Goal: Information Seeking & Learning: Learn about a topic

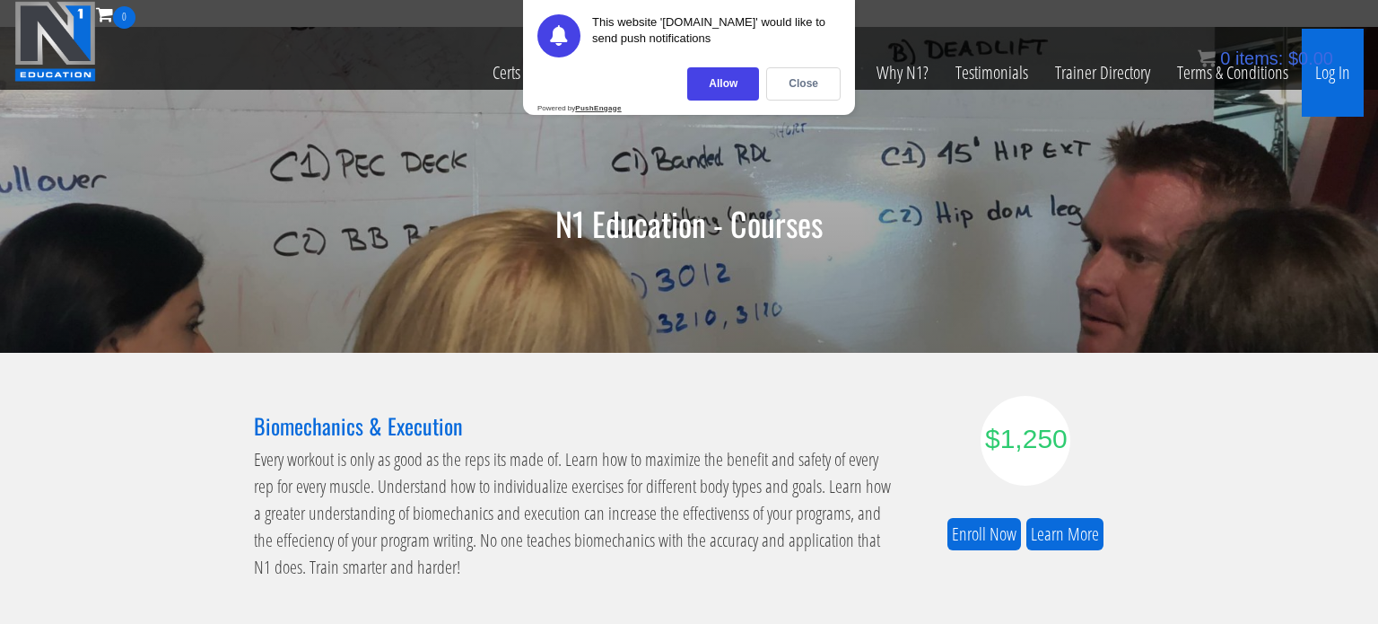
click at [1347, 80] on link "Log In" at bounding box center [1333, 73] width 62 height 88
click at [717, 89] on div "Allow" at bounding box center [723, 83] width 72 height 33
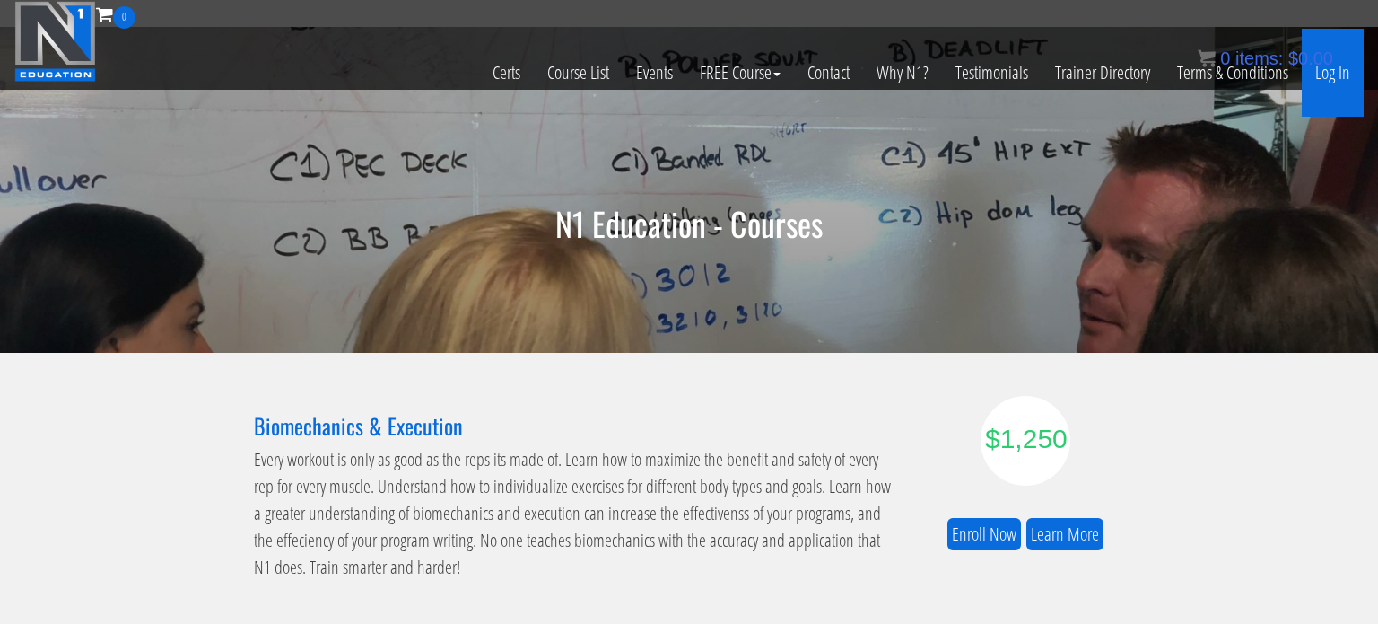
click at [1321, 80] on link "Log In" at bounding box center [1333, 73] width 62 height 88
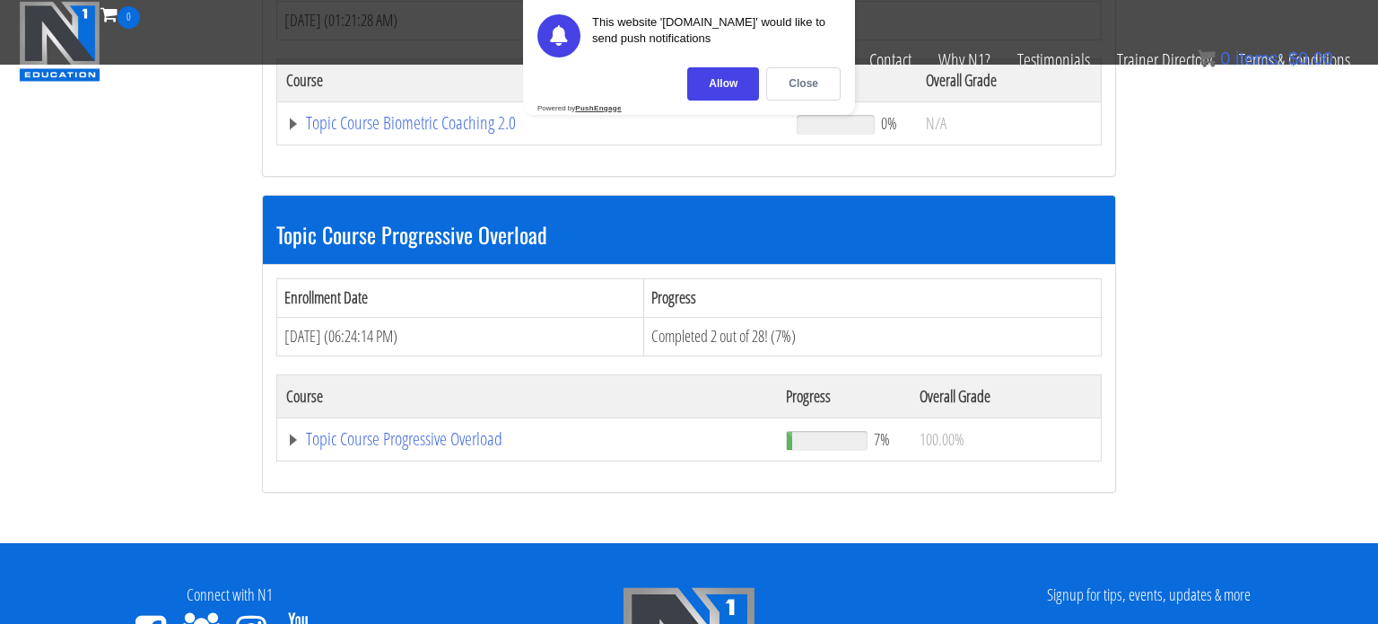
scroll to position [1590, 0]
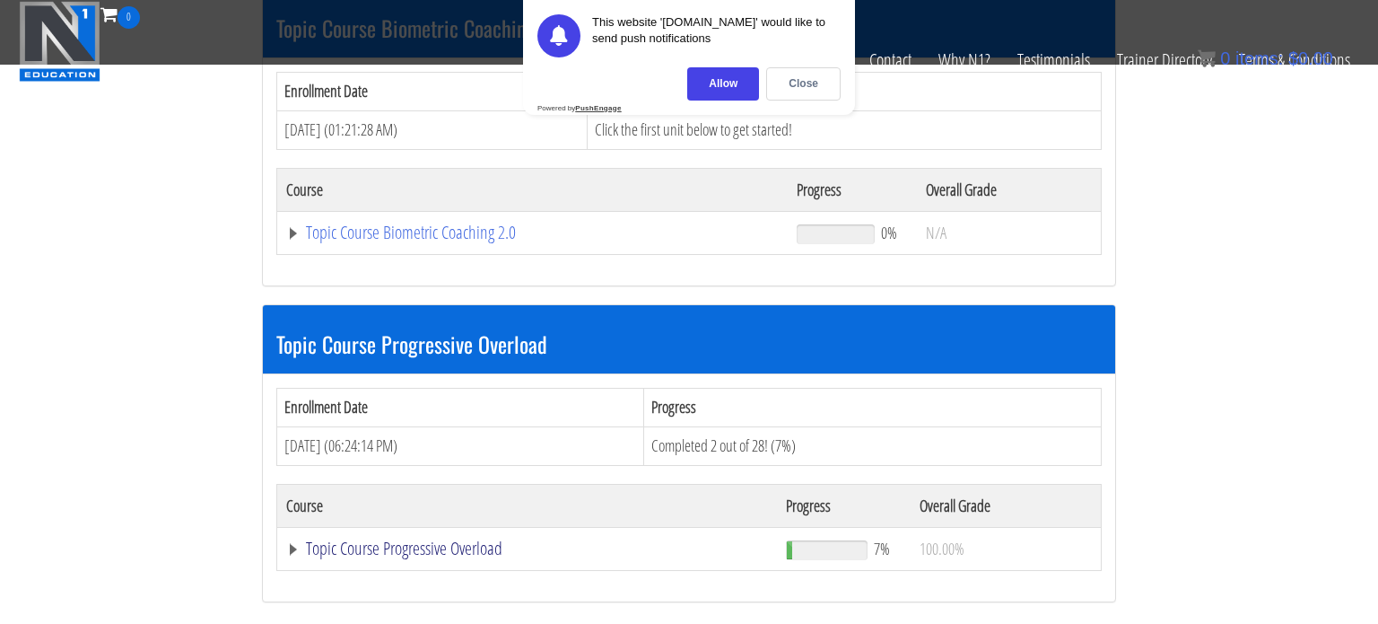
click at [459, 539] on link "Topic Course Progressive Overload" at bounding box center [527, 548] width 482 height 18
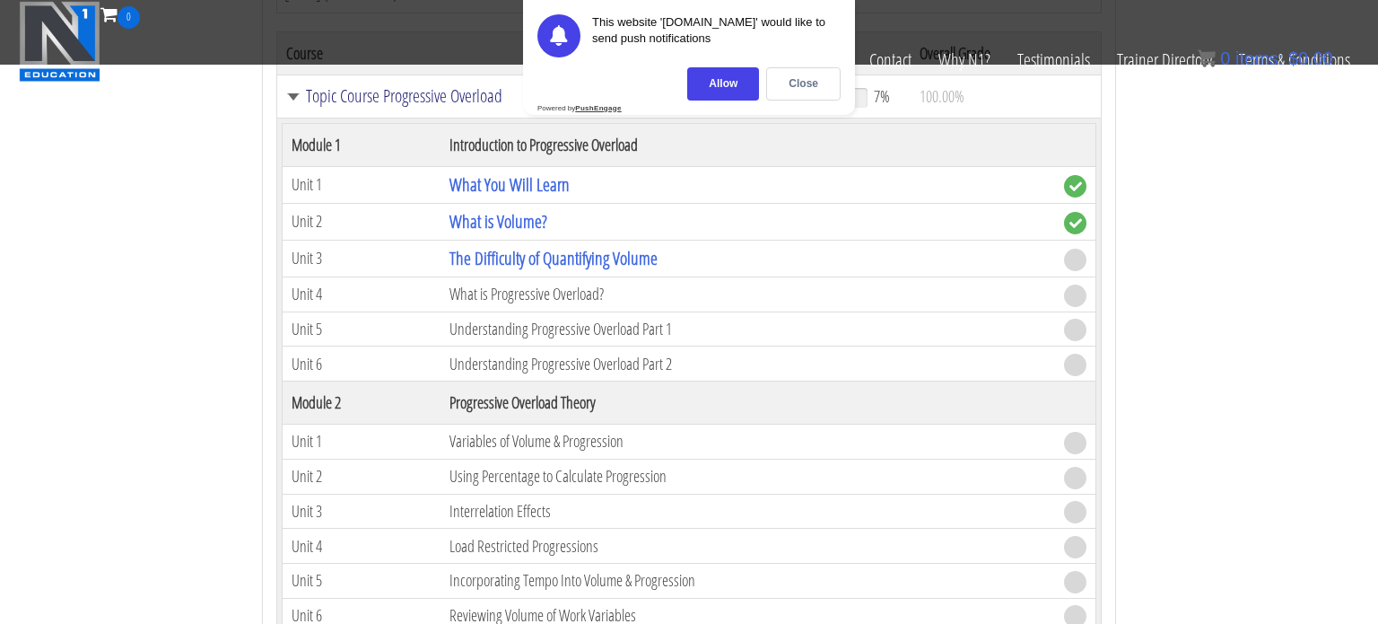
scroll to position [2053, 0]
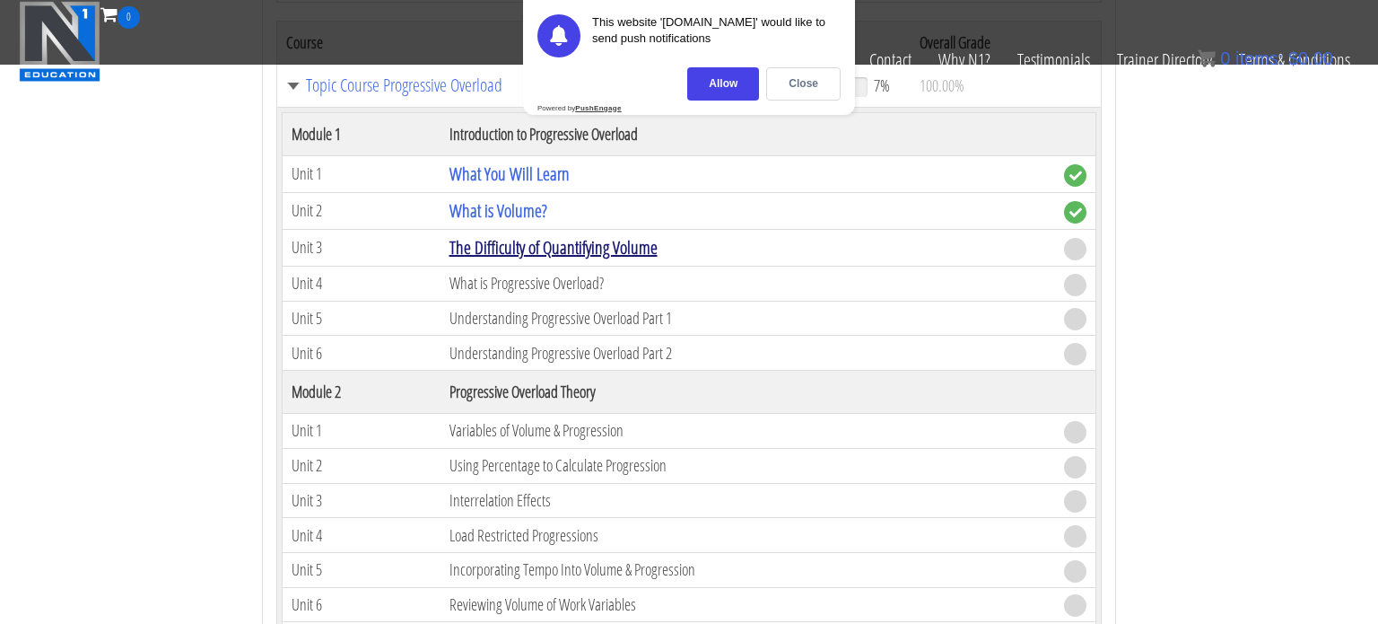
click at [631, 239] on link "The Difficulty of Quantifying Volume" at bounding box center [553, 247] width 208 height 24
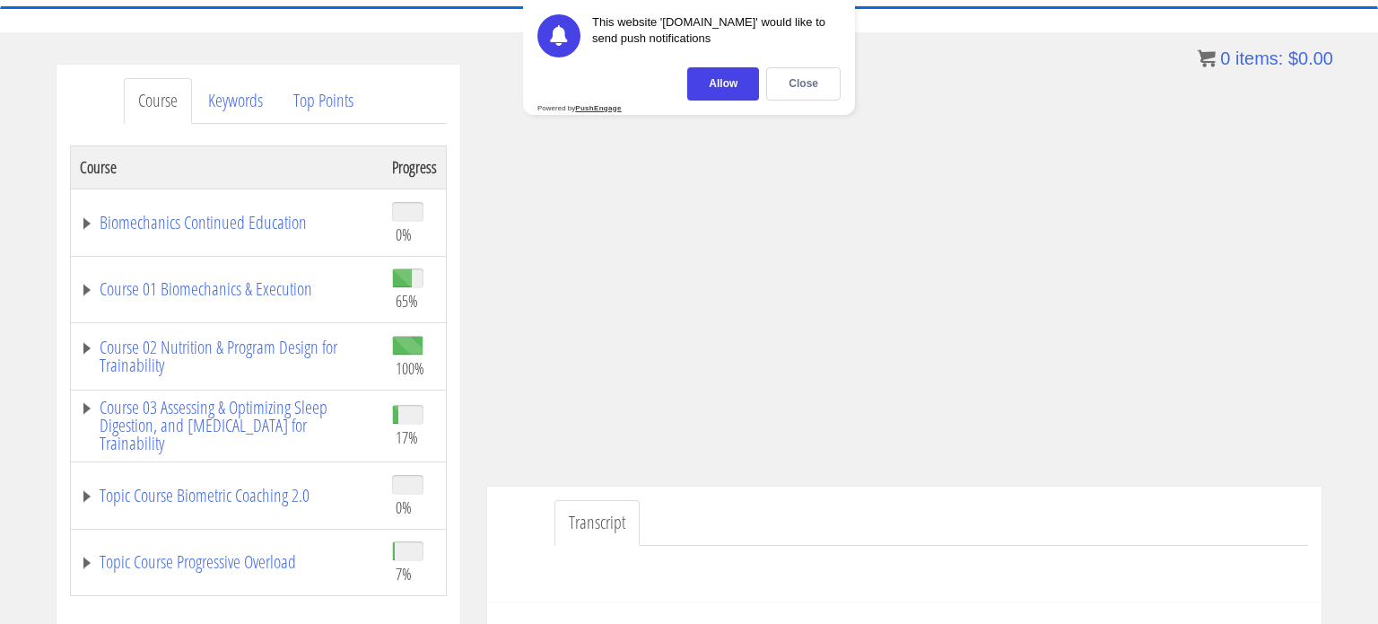
scroll to position [187, 0]
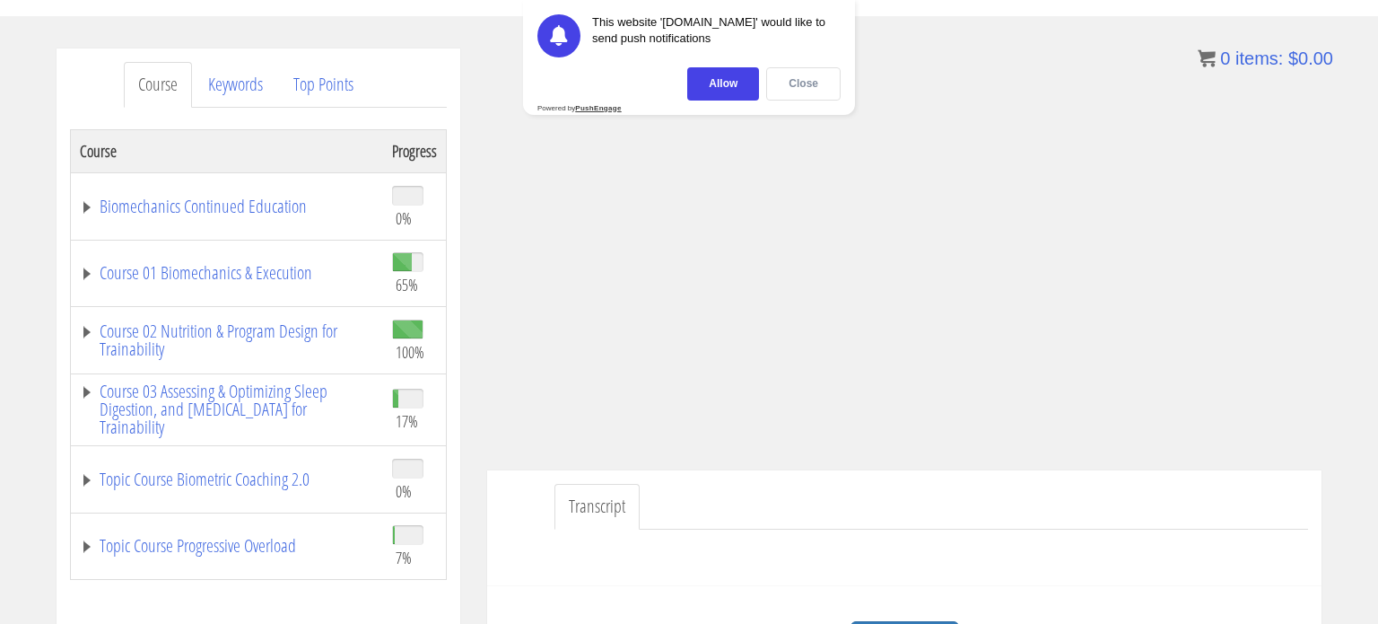
click at [806, 78] on div "Close" at bounding box center [803, 83] width 74 height 33
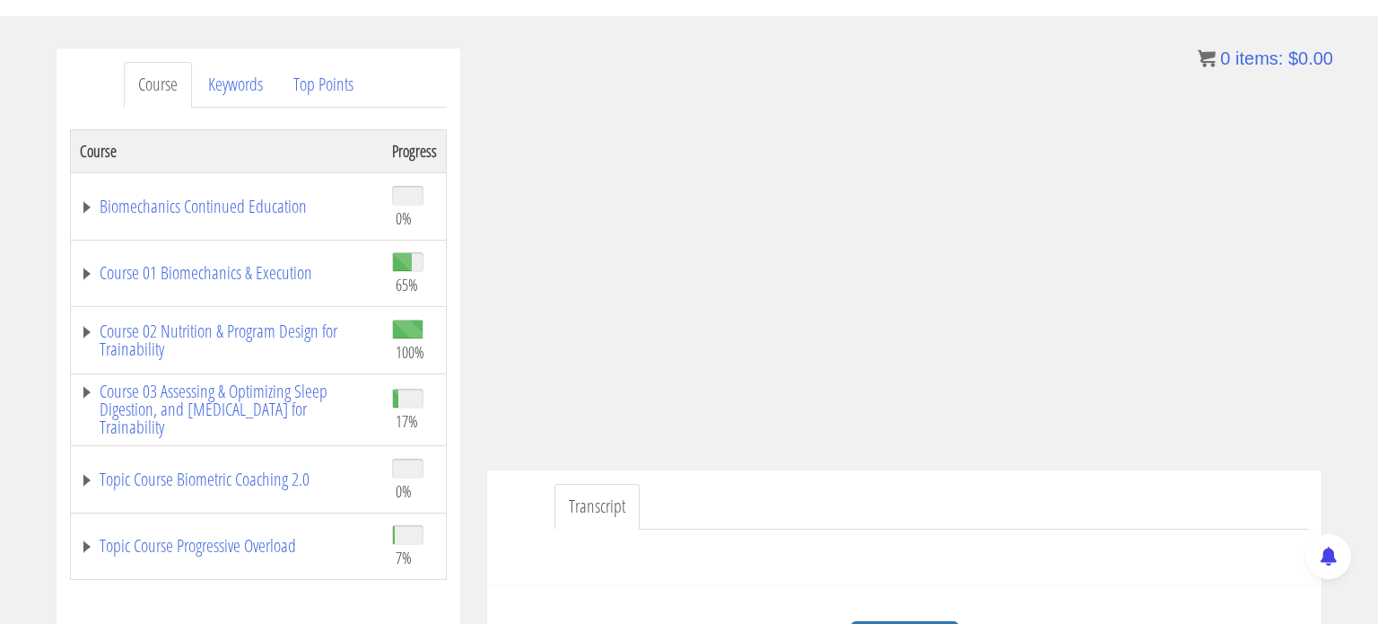
scroll to position [354, 0]
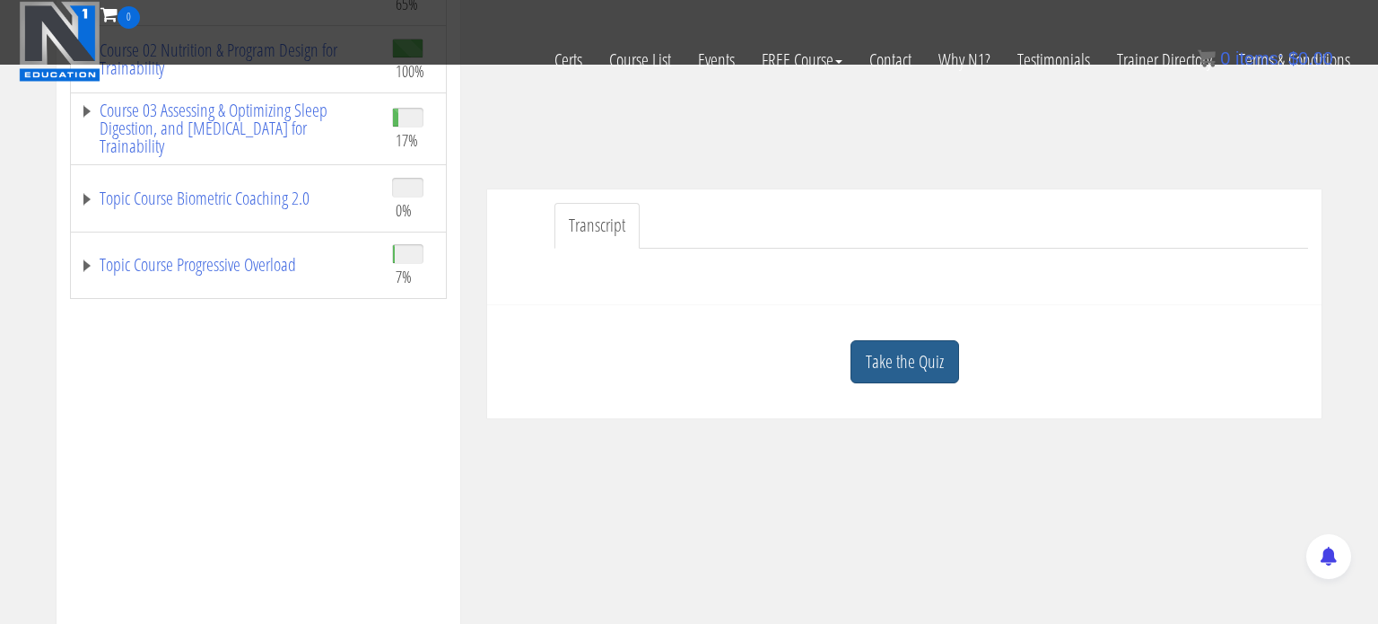
click at [897, 375] on link "Take the Quiz" at bounding box center [904, 362] width 109 height 44
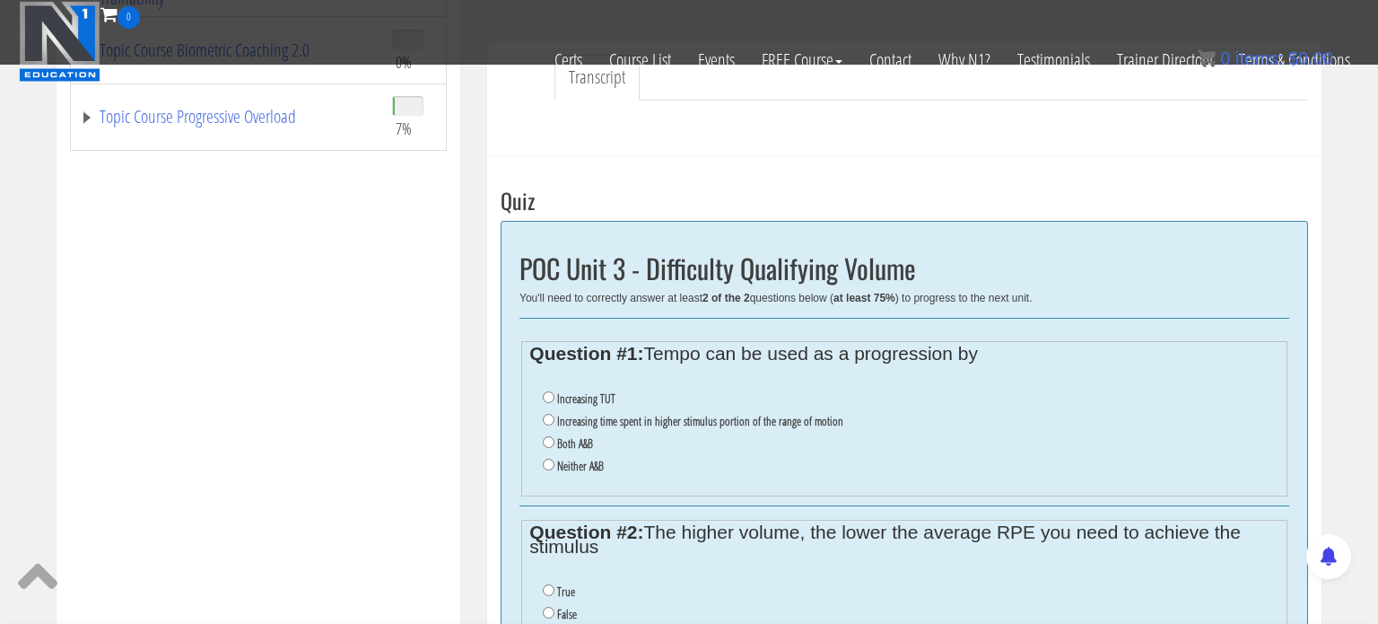
scroll to position [510, 0]
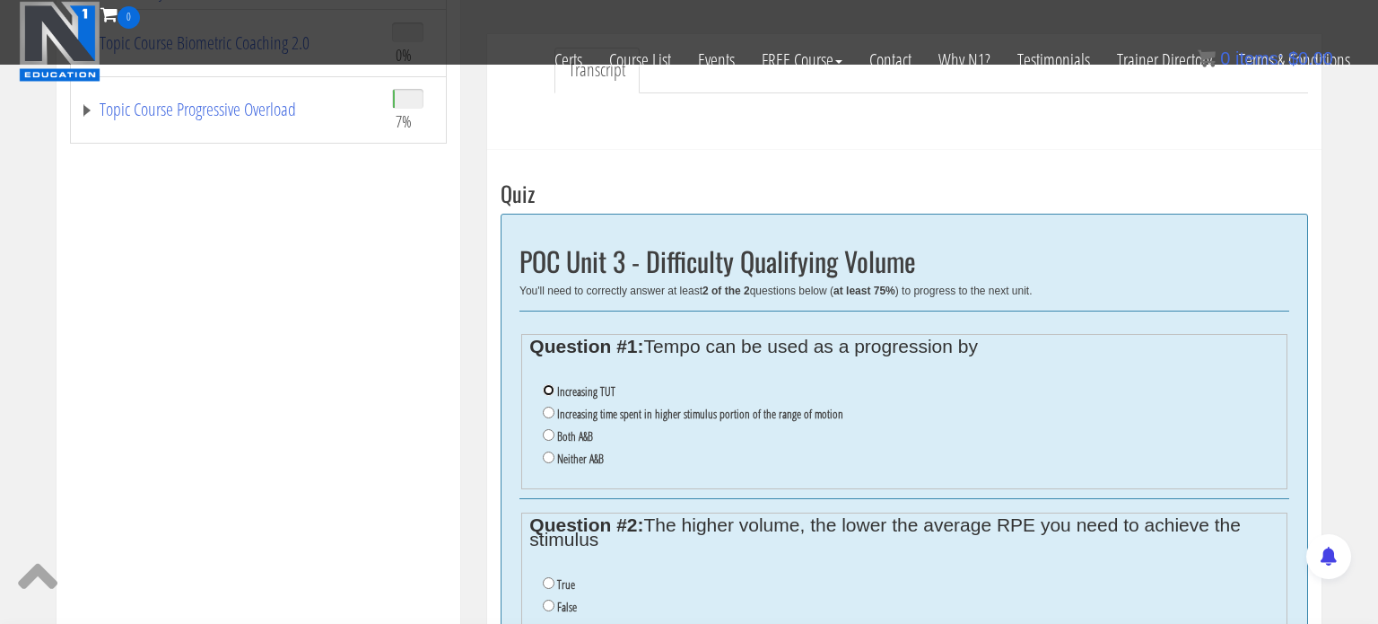
click at [549, 386] on input "Increasing TUT" at bounding box center [549, 390] width 12 height 12
radio input "true"
click at [545, 432] on input "Both A&B" at bounding box center [549, 435] width 12 height 12
radio input "true"
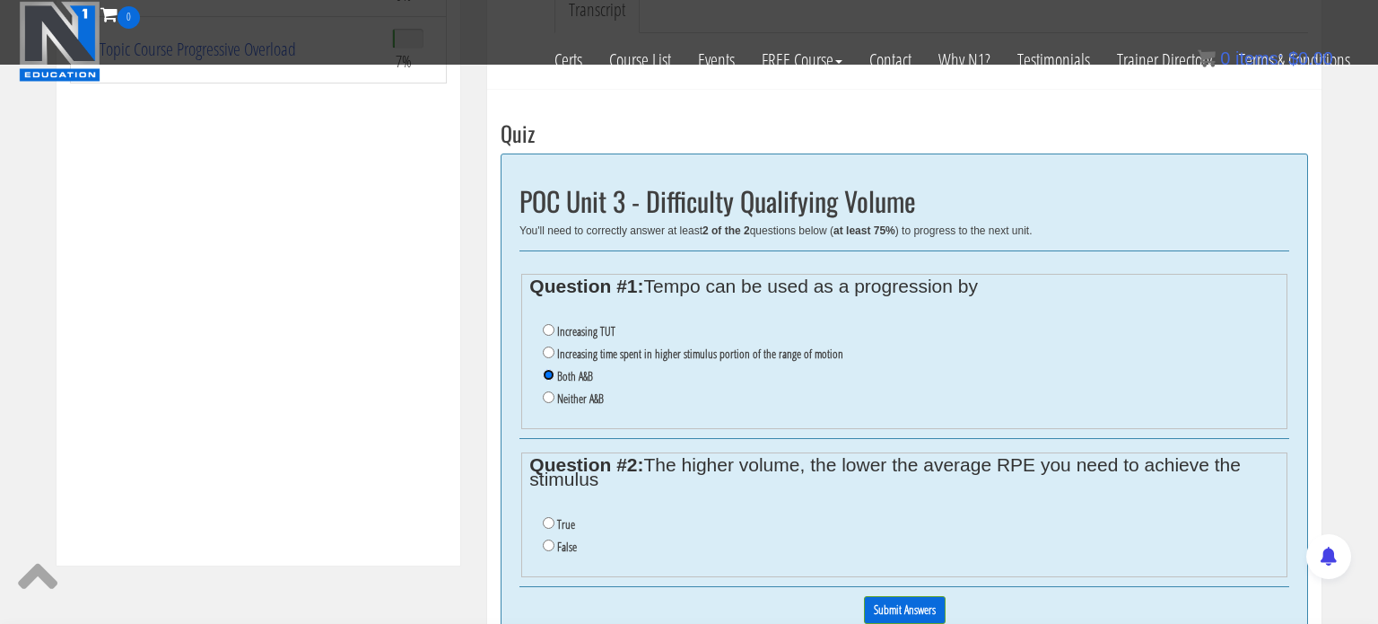
scroll to position [676, 0]
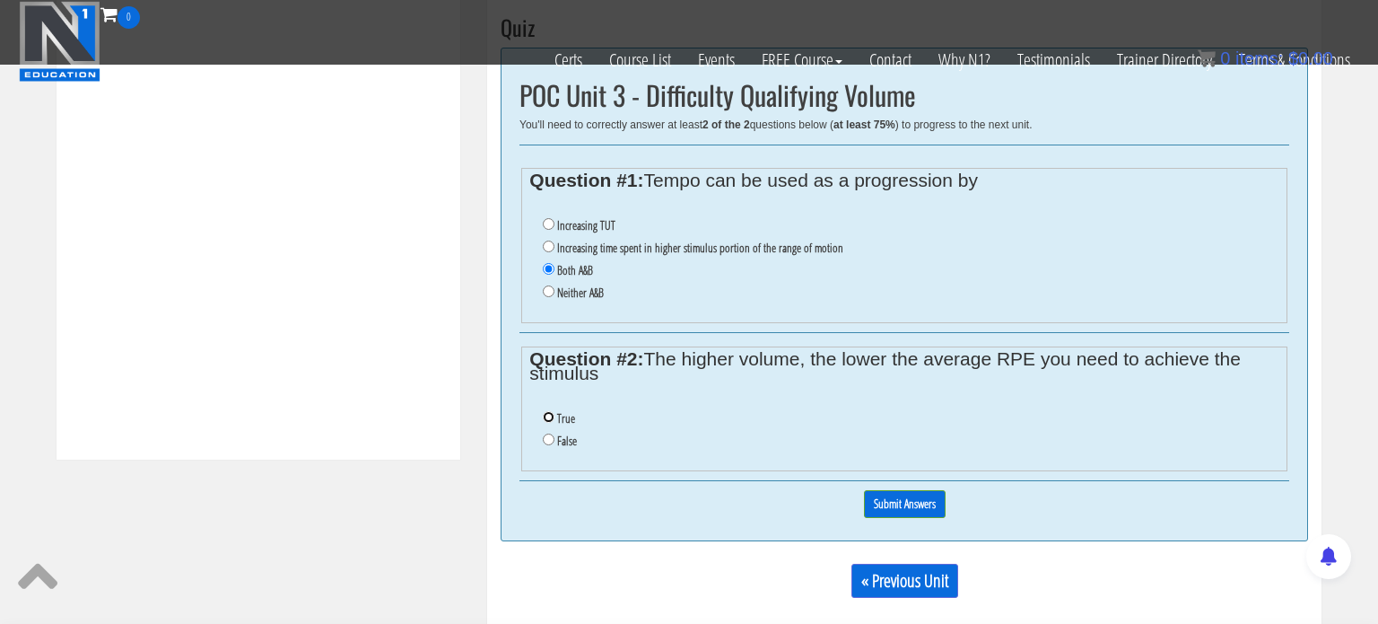
click at [547, 417] on input "True" at bounding box center [549, 417] width 12 height 12
radio input "true"
click at [908, 505] on input "Submit Answers" at bounding box center [905, 504] width 82 height 28
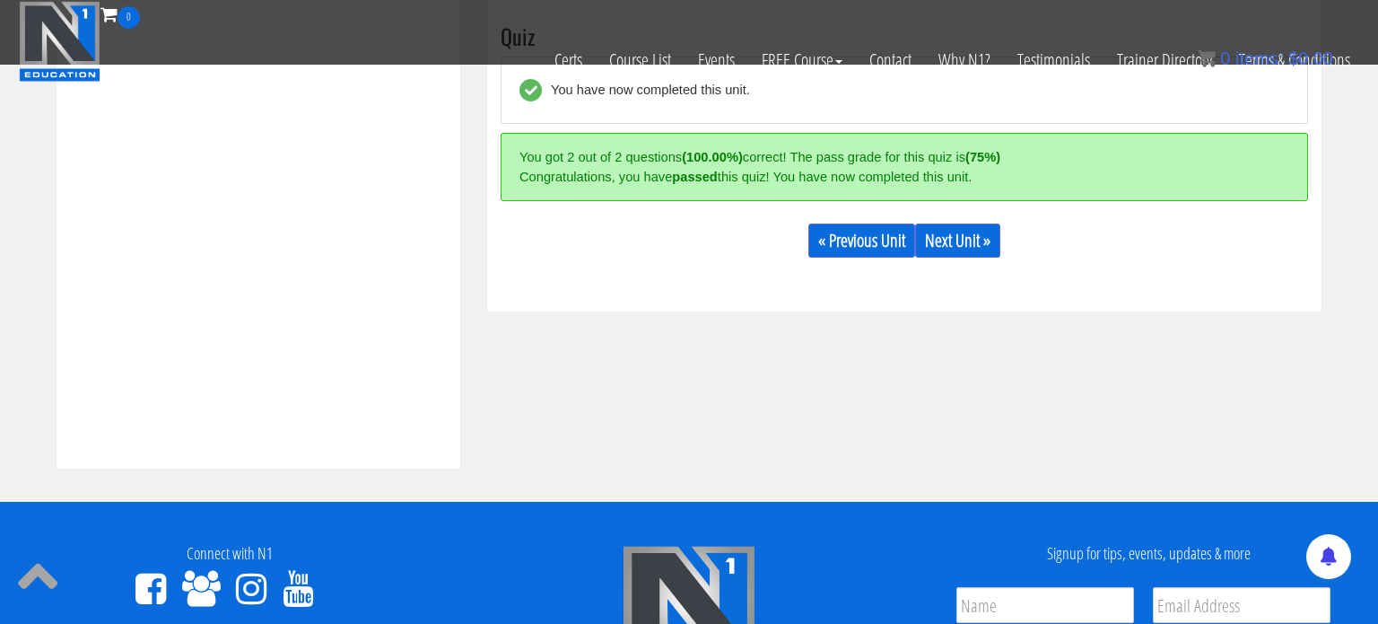
scroll to position [632, 0]
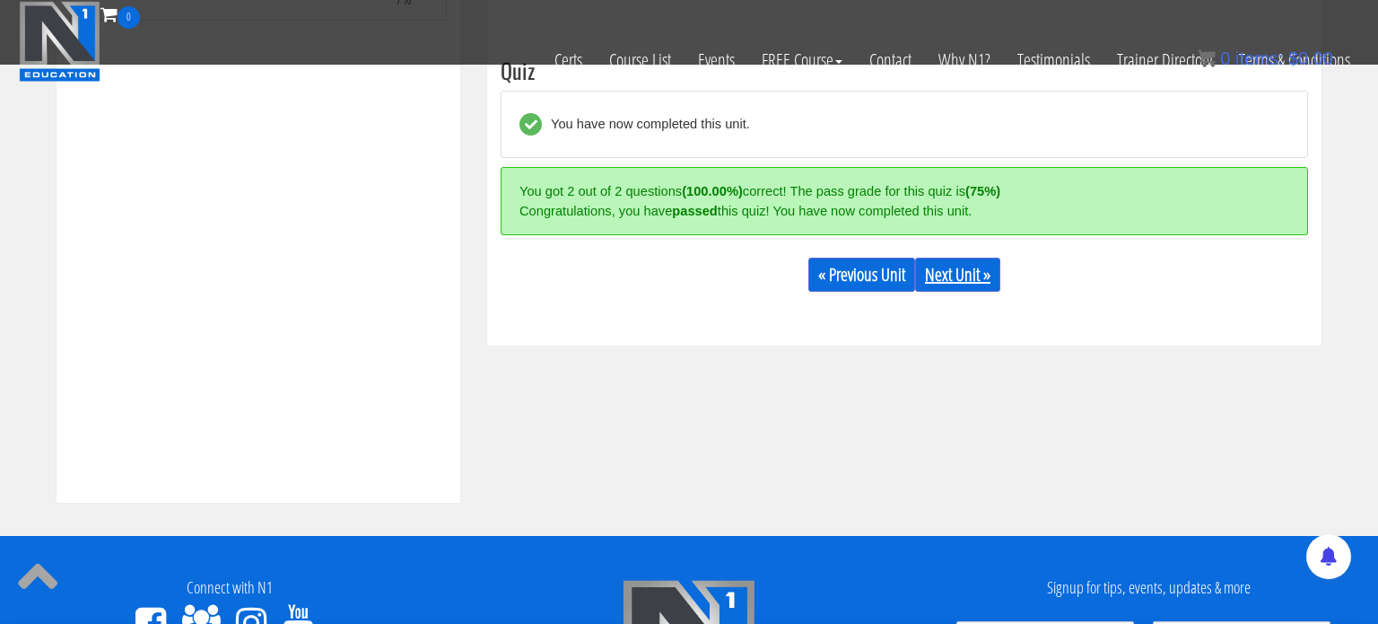
click at [978, 283] on link "Next Unit »" at bounding box center [957, 274] width 85 height 34
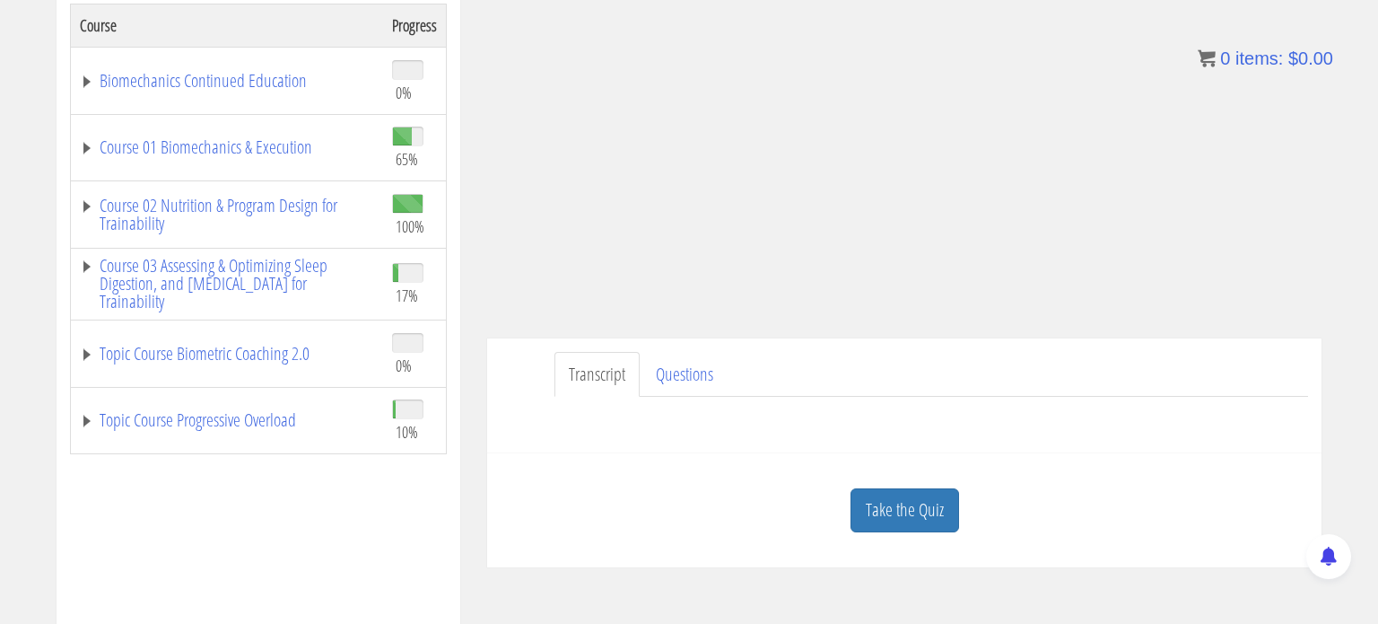
scroll to position [312, 0]
